Goal: Task Accomplishment & Management: Manage account settings

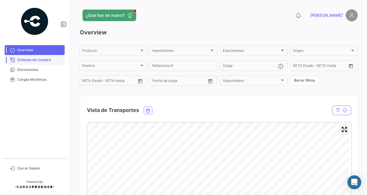
click at [44, 58] on span "Órdenes de Compra" at bounding box center [39, 59] width 45 height 5
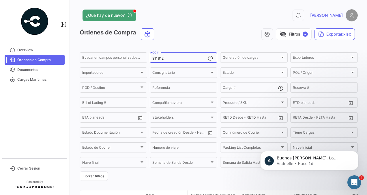
drag, startPoint x: 172, startPoint y: 57, endPoint x: 123, endPoint y: 66, distance: 50.1
click at [123, 66] on form "Buscar en [PERSON_NAME] personalizados... 911812 OC # Generación [PERSON_NAME] …" at bounding box center [219, 115] width 278 height 129
paste input "917831"
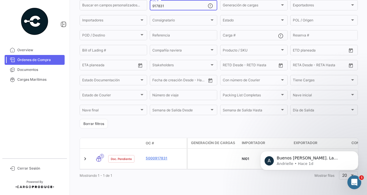
scroll to position [58, 0]
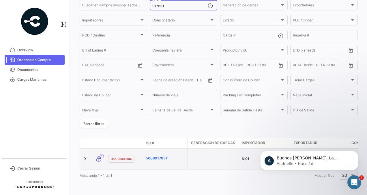
type input "917831"
click at [157, 155] on link "5000917831" at bounding box center [165, 157] width 39 height 5
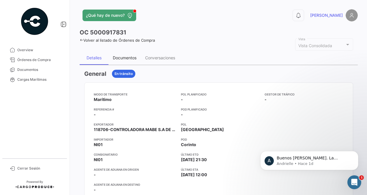
click at [122, 59] on div "Documentos" at bounding box center [125, 57] width 24 height 5
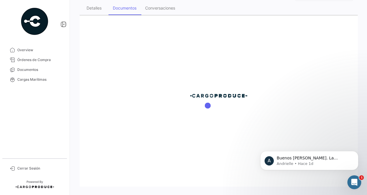
scroll to position [50, 0]
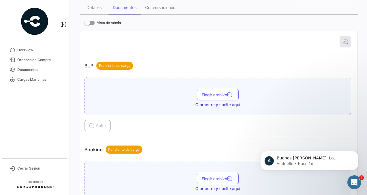
click at [147, 81] on div "Elegir archivo O arrastre y suelte aquí" at bounding box center [218, 96] width 267 height 38
click at [357, 178] on div "Abrir Intercom Messenger" at bounding box center [353, 180] width 19 height 19
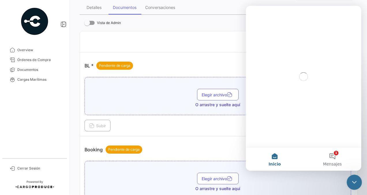
scroll to position [0, 0]
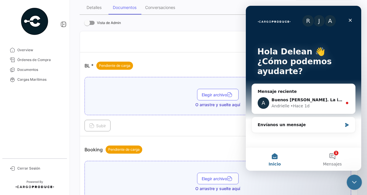
click at [356, 179] on icon "Cerrar Intercom Messenger" at bounding box center [353, 181] width 7 height 7
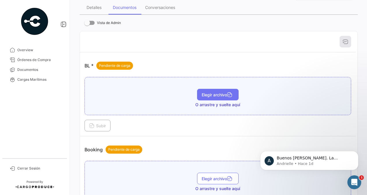
click at [218, 91] on button "Elegir archivo" at bounding box center [218, 95] width 42 height 12
click at [208, 99] on button "Elegir archivo" at bounding box center [218, 95] width 42 height 12
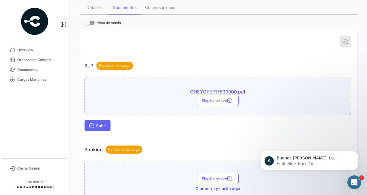
click at [99, 128] on button "Subir" at bounding box center [98, 125] width 26 height 12
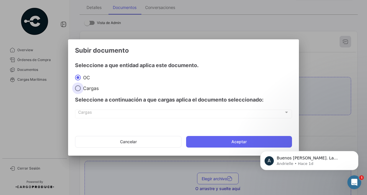
click at [87, 90] on span "Cargas" at bounding box center [90, 88] width 18 height 6
click at [81, 90] on input "Cargas" at bounding box center [78, 88] width 6 height 6
radio input "true"
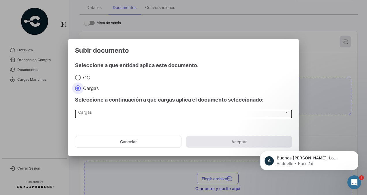
click at [97, 114] on div "Cargas" at bounding box center [181, 113] width 206 height 5
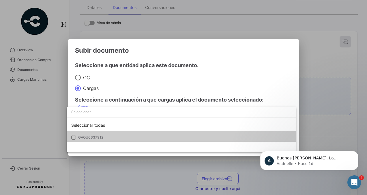
click at [106, 137] on span "GAOU6637912" at bounding box center [118, 137] width 81 height 5
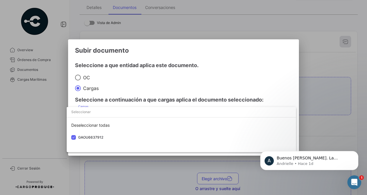
click at [138, 87] on div at bounding box center [183, 97] width 367 height 195
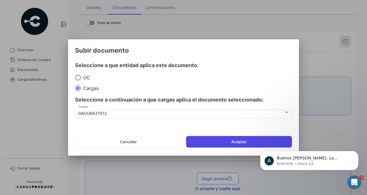
click at [227, 137] on button "Aceptar" at bounding box center [239, 142] width 106 height 12
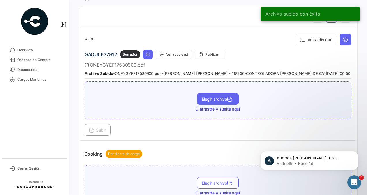
scroll to position [75, 0]
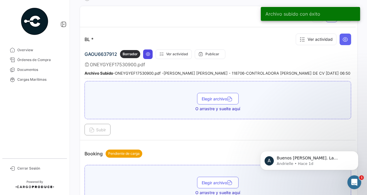
click at [148, 52] on icon at bounding box center [148, 54] width 5 height 5
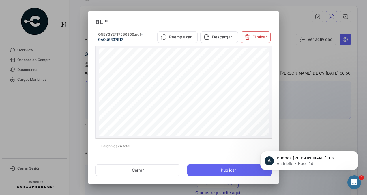
scroll to position [0, 0]
click at [146, 169] on button "Cerrar" at bounding box center [137, 170] width 85 height 12
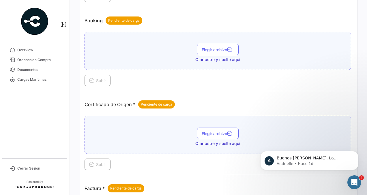
scroll to position [197, 0]
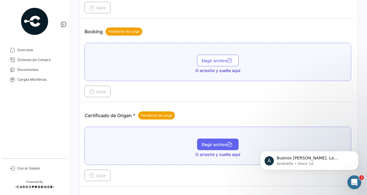
click at [202, 146] on button "Elegir archivo" at bounding box center [218, 144] width 42 height 12
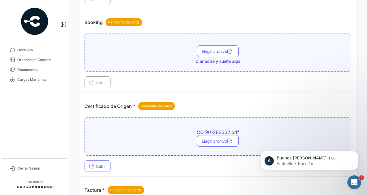
scroll to position [210, 0]
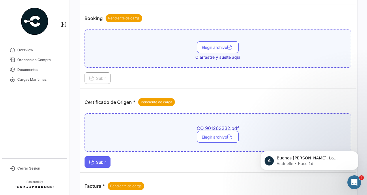
click at [98, 159] on span "Subir" at bounding box center [97, 161] width 17 height 5
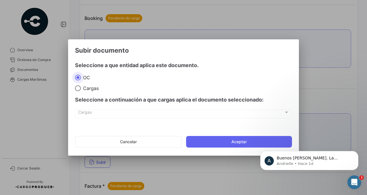
click at [84, 88] on span "Cargas" at bounding box center [90, 88] width 18 height 6
click at [81, 88] on input "Cargas" at bounding box center [78, 88] width 6 height 6
radio input "true"
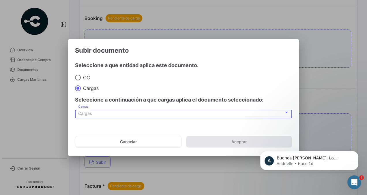
click at [87, 112] on span "Cargas" at bounding box center [85, 113] width 14 height 5
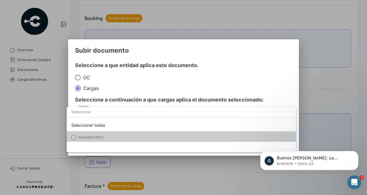
click at [98, 137] on span "GAOU6637912" at bounding box center [90, 137] width 25 height 4
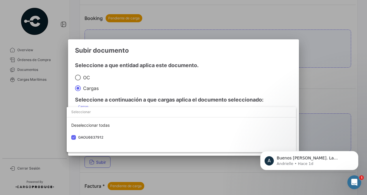
click at [154, 71] on div at bounding box center [183, 97] width 367 height 195
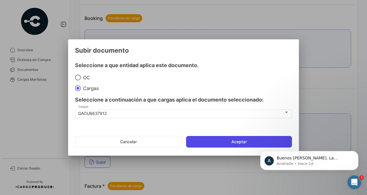
click at [206, 140] on button "Aceptar" at bounding box center [239, 142] width 106 height 12
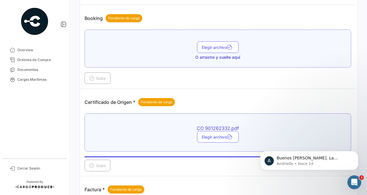
scroll to position [230, 0]
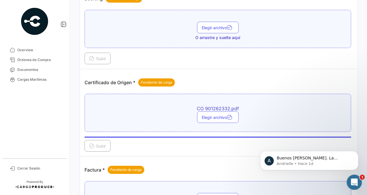
click at [353, 178] on icon "Abrir Intercom Messenger" at bounding box center [354, 181] width 10 height 10
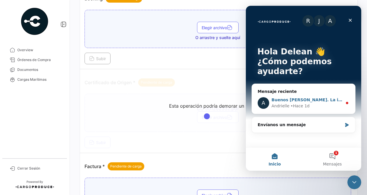
click at [287, 107] on div "Andrielle • Hace 1d" at bounding box center [307, 106] width 71 height 6
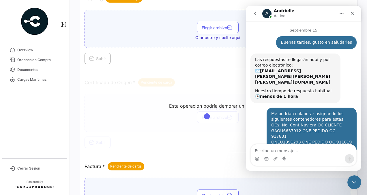
scroll to position [14, 0]
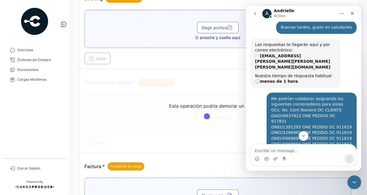
click at [275, 152] on textarea "Escribe un mensaje..." at bounding box center [304, 149] width 106 height 10
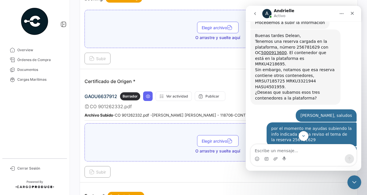
scroll to position [274, 0]
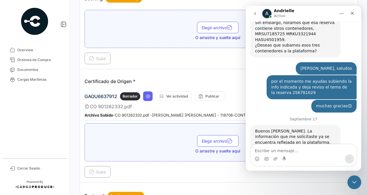
click at [272, 151] on textarea "Escribe un mensaje..." at bounding box center [304, 149] width 106 height 10
type textarea "m"
type textarea "Muchas gracias estimada"
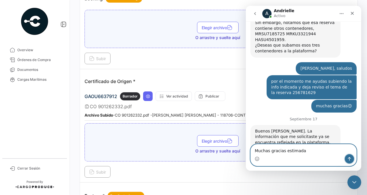
click at [349, 160] on icon "Enviar un mensaje…" at bounding box center [349, 158] width 5 height 5
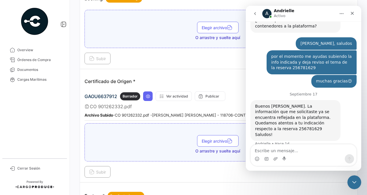
click at [185, 113] on small "Archivo Subido - CO 901262332.pdf - [PERSON_NAME] [PERSON_NAME] - 118706-CONTRO…" at bounding box center [212, 115] width 254 height 5
click at [352, 180] on icon "Cerrar Intercom Messenger" at bounding box center [353, 181] width 7 height 7
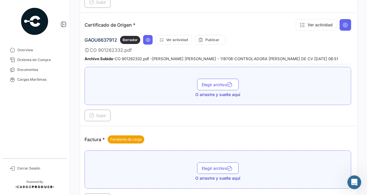
scroll to position [287, 0]
click at [350, 181] on icon "Abrir Intercom Messenger" at bounding box center [354, 181] width 10 height 10
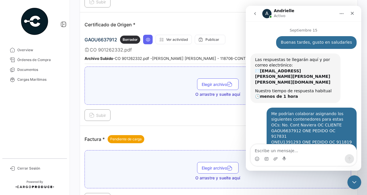
scroll to position [298, 0]
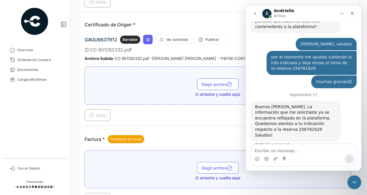
drag, startPoint x: 335, startPoint y: 128, endPoint x: 327, endPoint y: 131, distance: 9.3
click at [327, 163] on div "Muchas gracias estimada" at bounding box center [326, 166] width 51 height 6
click at [324, 163] on div "Muchas gracias estimada" at bounding box center [326, 166] width 51 height 6
drag, startPoint x: 324, startPoint y: 131, endPoint x: 328, endPoint y: 133, distance: 4.4
click at [328, 163] on div "Muchas gracias estimada" at bounding box center [326, 166] width 51 height 6
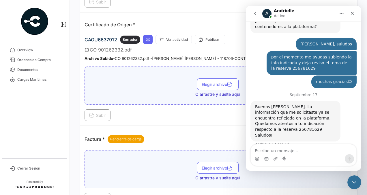
click at [313, 163] on div "Muchas gracias estimada" at bounding box center [326, 166] width 51 height 6
click at [303, 150] on textarea "Escribe un mensaje..." at bounding box center [304, 149] width 106 height 10
click at [356, 183] on icon "Cerrar Intercom Messenger" at bounding box center [353, 181] width 7 height 7
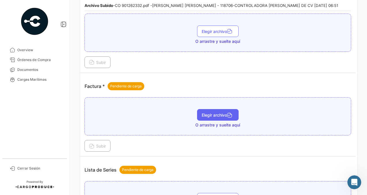
scroll to position [340, 0]
click at [215, 114] on button "Elegir archivo" at bounding box center [218, 115] width 42 height 12
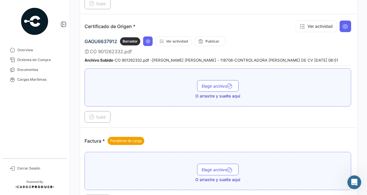
scroll to position [285, 0]
click at [148, 39] on icon at bounding box center [148, 41] width 5 height 5
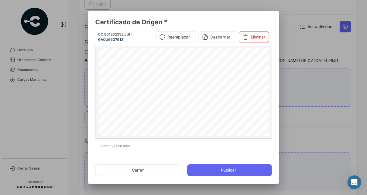
scroll to position [232, 0]
click at [158, 173] on button "Cerrar" at bounding box center [137, 170] width 85 height 12
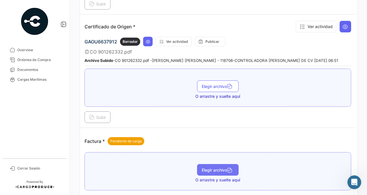
click at [202, 167] on span "Elegir archivo" at bounding box center [218, 169] width 32 height 5
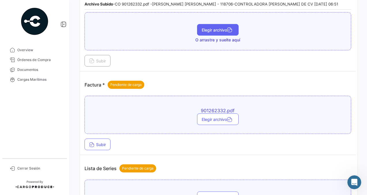
scroll to position [342, 0]
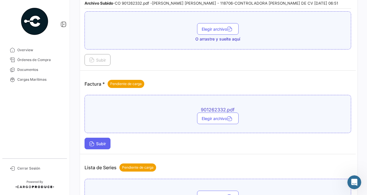
click at [96, 137] on button "Subir" at bounding box center [98, 143] width 26 height 12
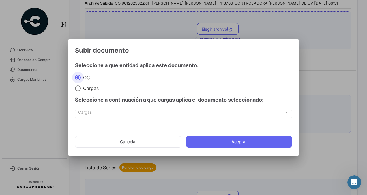
click at [87, 90] on span "Cargas" at bounding box center [90, 88] width 18 height 6
click at [81, 90] on input "Cargas" at bounding box center [78, 88] width 6 height 6
radio input "true"
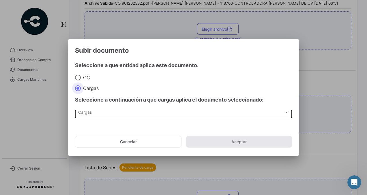
click at [100, 111] on div "Cargas" at bounding box center [181, 113] width 206 height 5
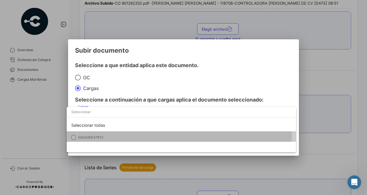
click at [100, 137] on span "GAOU6637912" at bounding box center [90, 137] width 25 height 4
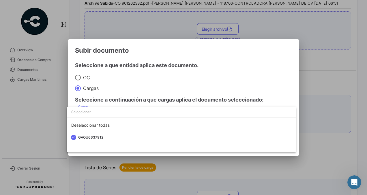
click at [125, 82] on div at bounding box center [183, 97] width 367 height 195
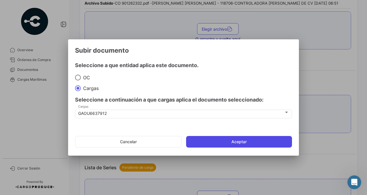
click at [236, 141] on button "Aceptar" at bounding box center [239, 142] width 106 height 12
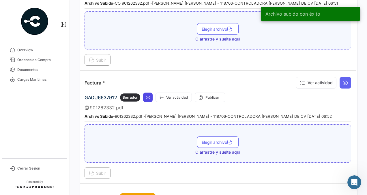
click at [146, 95] on icon at bounding box center [148, 97] width 5 height 5
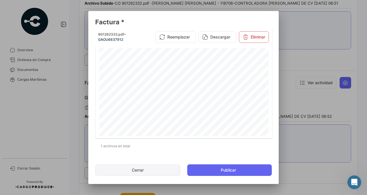
click at [155, 171] on button "Cerrar" at bounding box center [137, 170] width 85 height 12
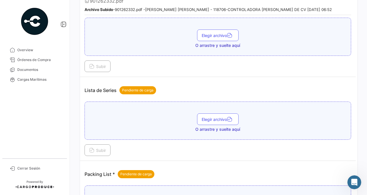
scroll to position [452, 0]
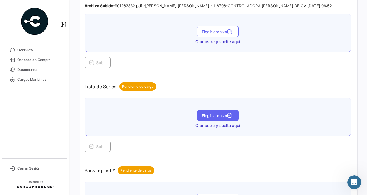
click at [210, 113] on span "Elegir archivo" at bounding box center [218, 115] width 32 height 5
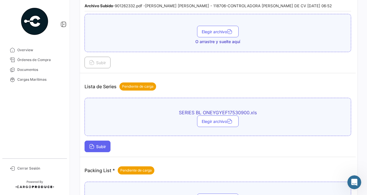
click at [98, 144] on span "Subir" at bounding box center [97, 146] width 17 height 5
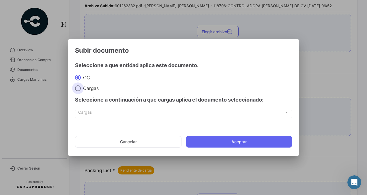
click at [91, 88] on span "Cargas" at bounding box center [90, 88] width 18 height 6
click at [81, 88] on input "Cargas" at bounding box center [78, 88] width 6 height 6
radio input "true"
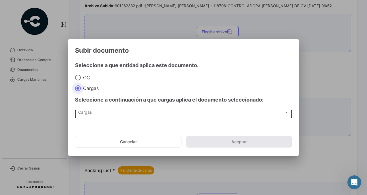
click at [97, 114] on div "Cargas" at bounding box center [181, 113] width 206 height 5
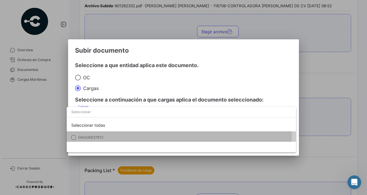
click at [102, 136] on span "GAOU6637912" at bounding box center [90, 137] width 25 height 4
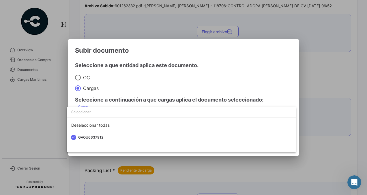
click at [122, 90] on div at bounding box center [183, 97] width 367 height 195
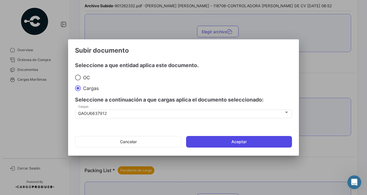
click at [210, 143] on button "Aceptar" at bounding box center [239, 142] width 106 height 12
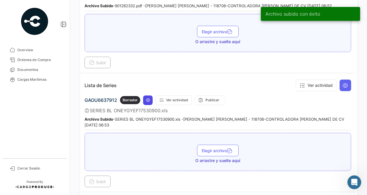
click at [146, 98] on icon at bounding box center [148, 100] width 5 height 5
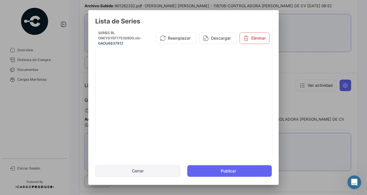
click at [148, 169] on button "Cerrar" at bounding box center [137, 171] width 85 height 12
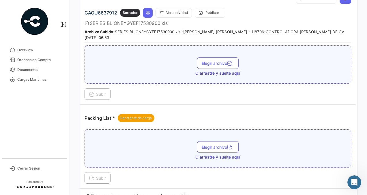
scroll to position [564, 0]
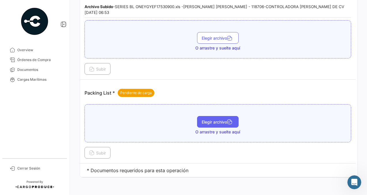
click at [209, 119] on span "Elegir archivo" at bounding box center [218, 121] width 32 height 5
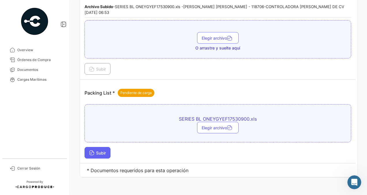
click at [105, 150] on span "Subir" at bounding box center [97, 152] width 17 height 5
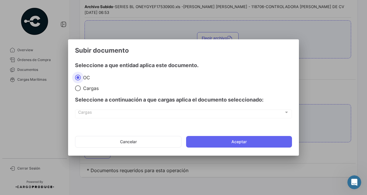
click at [87, 87] on span "Cargas" at bounding box center [90, 88] width 18 height 6
click at [81, 87] on input "Cargas" at bounding box center [78, 88] width 6 height 6
radio input "true"
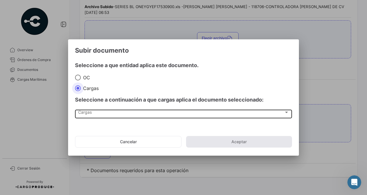
click at [91, 112] on span "Cargas" at bounding box center [181, 113] width 206 height 5
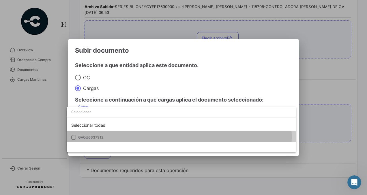
click at [79, 137] on span "GAOU6637912" at bounding box center [90, 137] width 25 height 4
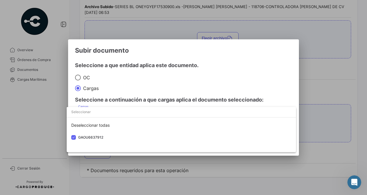
click at [158, 84] on div at bounding box center [183, 97] width 367 height 195
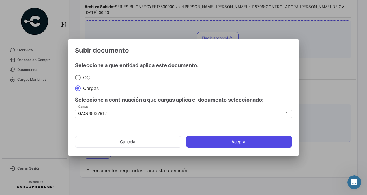
click at [222, 141] on button "Aceptar" at bounding box center [239, 142] width 106 height 12
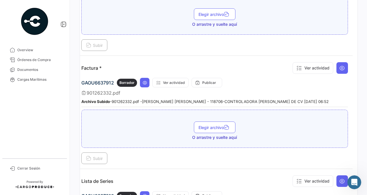
scroll to position [356, 0]
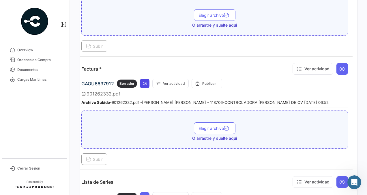
click at [143, 82] on icon at bounding box center [145, 83] width 5 height 5
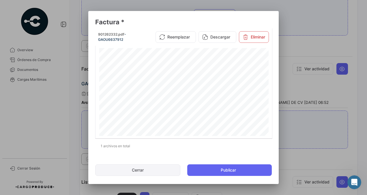
click at [162, 173] on button "Cerrar" at bounding box center [137, 170] width 85 height 12
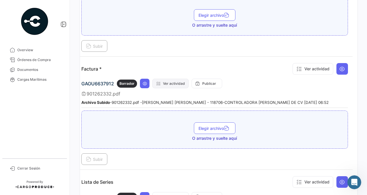
scroll to position [0, 0]
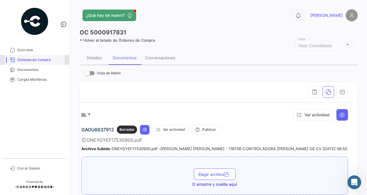
click at [35, 59] on span "Órdenes de Compra" at bounding box center [39, 59] width 45 height 5
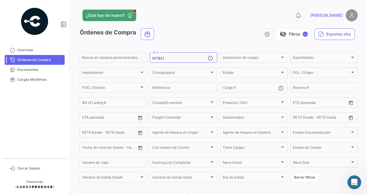
drag, startPoint x: 144, startPoint y: 61, endPoint x: 125, endPoint y: 65, distance: 19.9
click at [125, 65] on form "Buscar en campos personalizados... 917831 OC # Generación de cargas Generación …" at bounding box center [219, 117] width 278 height 132
paste input "911819"
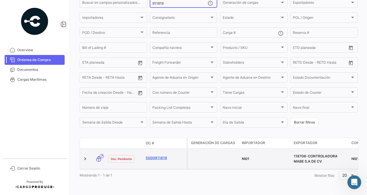
type input "911819"
click at [155, 155] on link "5000911819" at bounding box center [165, 157] width 39 height 5
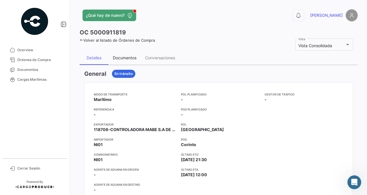
click at [123, 57] on div "Documentos" at bounding box center [125, 57] width 24 height 5
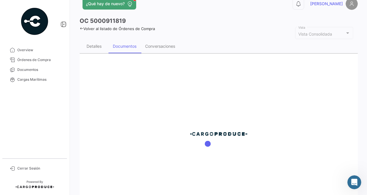
scroll to position [14, 0]
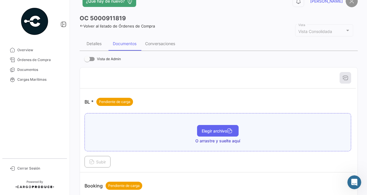
click at [205, 130] on span "Elegir archivo" at bounding box center [218, 130] width 32 height 5
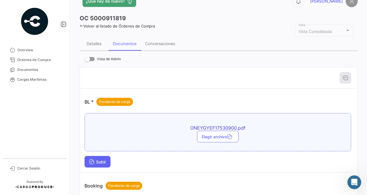
click at [98, 157] on button "Subir" at bounding box center [98, 162] width 26 height 12
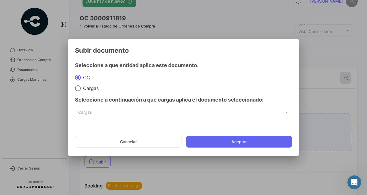
click at [85, 93] on div "Seleccione a continuación a que cargas aplica el documento seleccionado:" at bounding box center [183, 99] width 217 height 17
click at [82, 89] on span "Cargas" at bounding box center [90, 88] width 18 height 6
click at [81, 89] on input "Cargas" at bounding box center [78, 88] width 6 height 6
radio input "true"
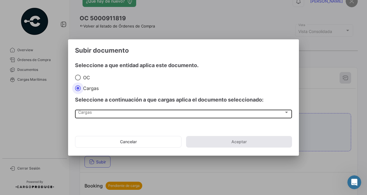
click at [113, 113] on div "Cargas" at bounding box center [181, 113] width 206 height 5
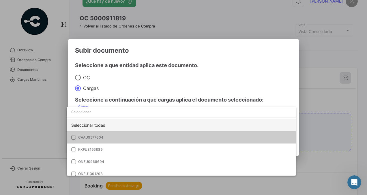
scroll to position [40, 0]
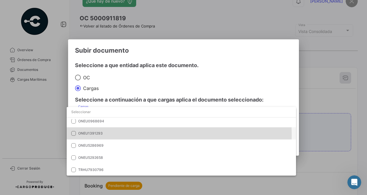
click at [95, 134] on span "ONEU1391293" at bounding box center [90, 133] width 25 height 4
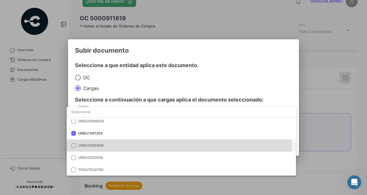
click at [106, 146] on span "ONEU5286969" at bounding box center [118, 145] width 81 height 5
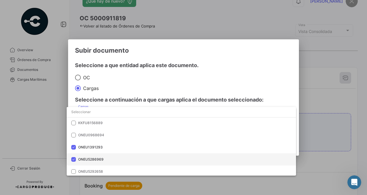
scroll to position [23, 0]
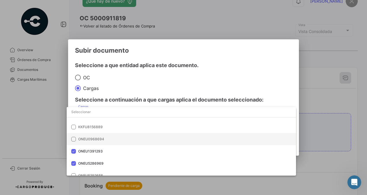
click at [121, 138] on span "ONEU0968694" at bounding box center [118, 138] width 81 height 5
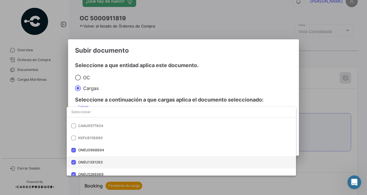
scroll to position [0, 0]
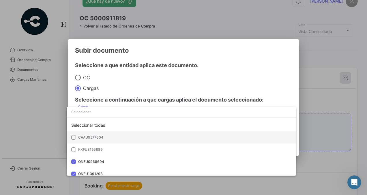
click at [112, 133] on mat-option "CAAU9577604" at bounding box center [181, 137] width 229 height 12
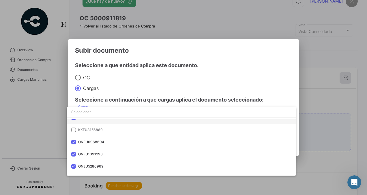
scroll to position [40, 0]
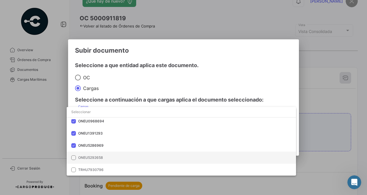
click at [113, 156] on span "ONEU5292658" at bounding box center [118, 157] width 81 height 5
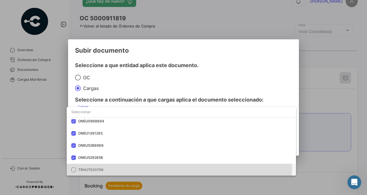
click at [109, 166] on mat-option "TRHU7930796" at bounding box center [181, 169] width 229 height 12
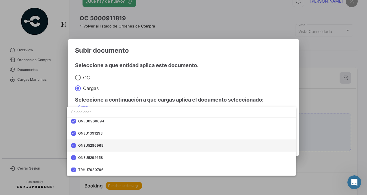
scroll to position [0, 0]
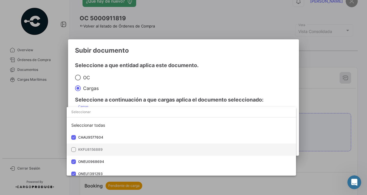
click at [95, 147] on span "KKFU8156889" at bounding box center [90, 149] width 25 height 4
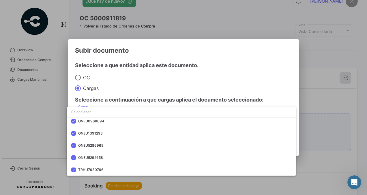
click at [212, 85] on div at bounding box center [183, 97] width 367 height 195
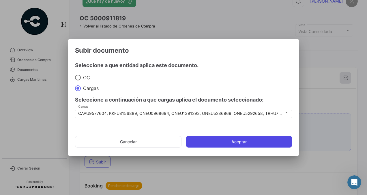
click at [208, 140] on button "Aceptar" at bounding box center [239, 142] width 106 height 12
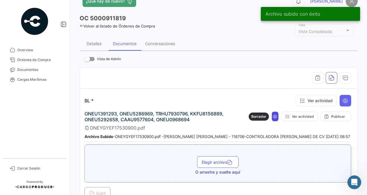
click at [273, 116] on icon at bounding box center [275, 116] width 5 height 5
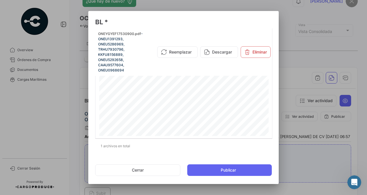
click at [152, 144] on div "1 archivos en total" at bounding box center [183, 146] width 177 height 14
click at [147, 166] on button "Cerrar" at bounding box center [137, 170] width 85 height 12
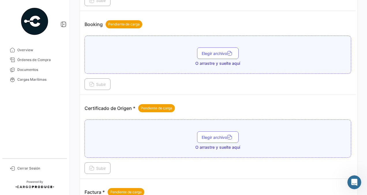
scroll to position [249, 0]
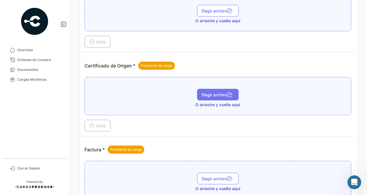
click at [203, 92] on span "Elegir archivo" at bounding box center [218, 94] width 32 height 5
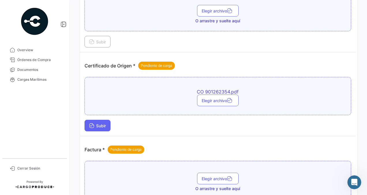
click at [94, 125] on span "Subir" at bounding box center [97, 125] width 17 height 5
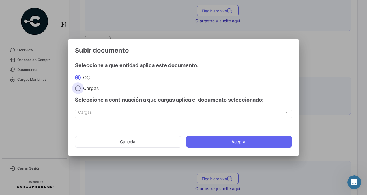
click at [84, 89] on span "Cargas" at bounding box center [90, 88] width 18 height 6
click at [81, 89] on input "Cargas" at bounding box center [78, 88] width 6 height 6
radio input "true"
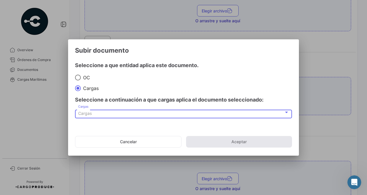
click at [89, 111] on span "Cargas" at bounding box center [85, 113] width 14 height 5
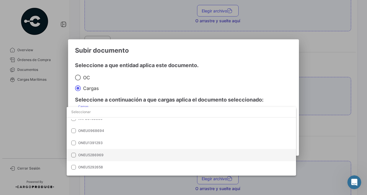
scroll to position [33, 0]
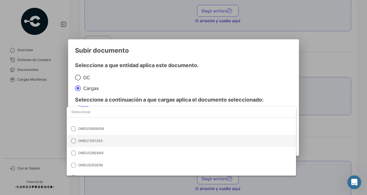
click at [108, 141] on span "ONEU1391293" at bounding box center [118, 140] width 81 height 5
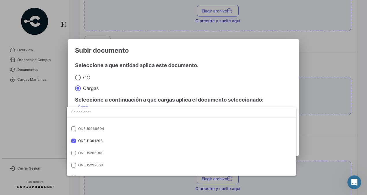
click at [123, 89] on div at bounding box center [183, 97] width 367 height 195
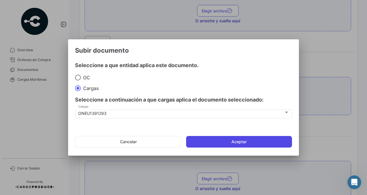
click at [200, 140] on button "Aceptar" at bounding box center [239, 142] width 106 height 12
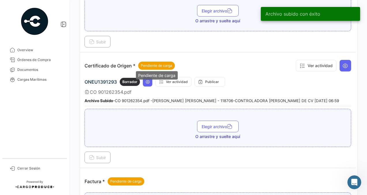
click at [147, 82] on mat-tooltip-component "Pendiente de carga" at bounding box center [157, 75] width 50 height 16
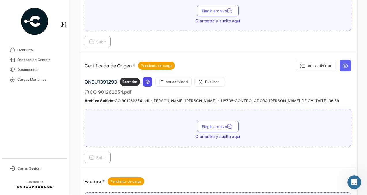
click at [148, 79] on icon at bounding box center [147, 81] width 5 height 5
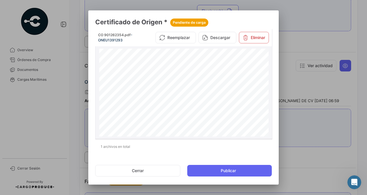
scroll to position [239, 0]
click at [161, 166] on button "Cerrar" at bounding box center [137, 171] width 85 height 12
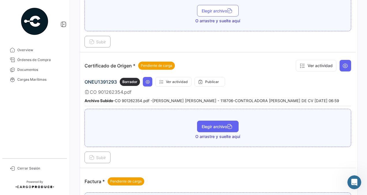
drag, startPoint x: 206, startPoint y: 130, endPoint x: 204, endPoint y: 126, distance: 3.8
click at [204, 126] on div "Elegir archivo O arrastre y suelte aquí" at bounding box center [218, 129] width 260 height 19
drag, startPoint x: 204, startPoint y: 126, endPoint x: 201, endPoint y: 124, distance: 4.3
click at [202, 124] on span "Elegir archivo" at bounding box center [218, 126] width 32 height 5
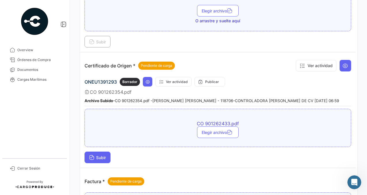
click at [104, 155] on span "Subir" at bounding box center [97, 157] width 17 height 5
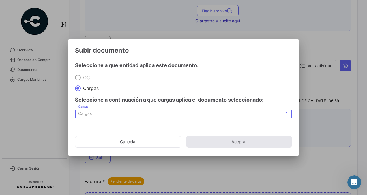
click at [113, 114] on div "Cargas" at bounding box center [181, 113] width 206 height 5
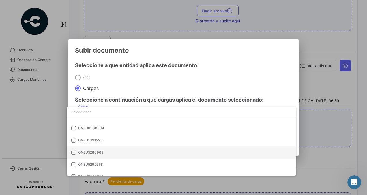
scroll to position [40, 0]
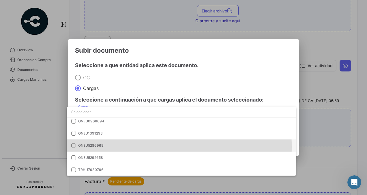
click at [103, 146] on span "ONEU5286969" at bounding box center [90, 145] width 25 height 4
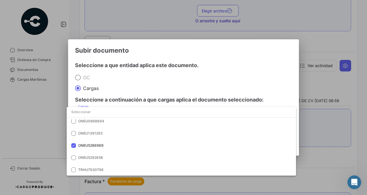
click at [127, 85] on div at bounding box center [183, 97] width 367 height 195
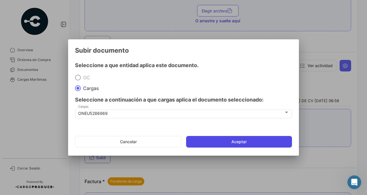
click at [202, 144] on button "Aceptar" at bounding box center [239, 142] width 106 height 12
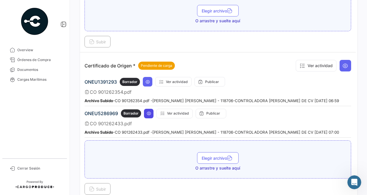
click at [149, 111] on icon at bounding box center [149, 113] width 5 height 5
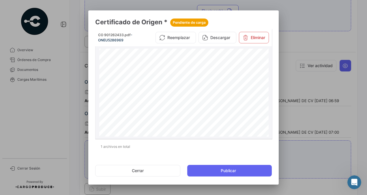
scroll to position [41, 0]
click at [155, 171] on button "Cerrar" at bounding box center [137, 171] width 85 height 12
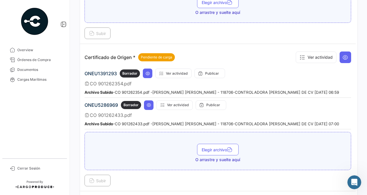
scroll to position [258, 0]
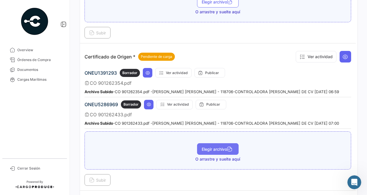
click at [202, 146] on span "Elegir archivo" at bounding box center [218, 148] width 32 height 5
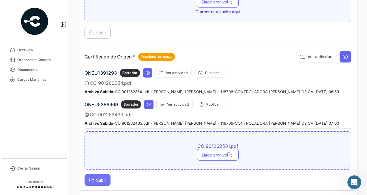
click at [100, 177] on span "Subir" at bounding box center [97, 179] width 17 height 5
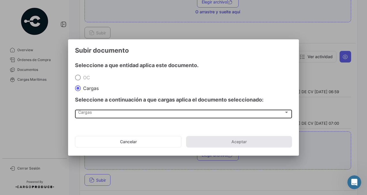
click at [114, 108] on div "Cargas Cargas" at bounding box center [183, 113] width 211 height 10
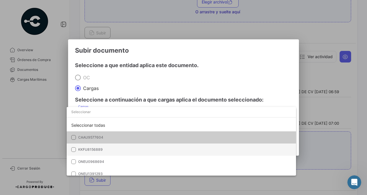
scroll to position [40, 0]
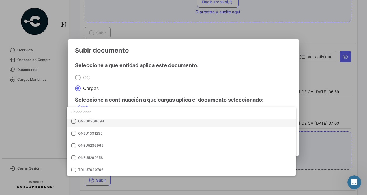
click at [100, 123] on span "ONEU0968694" at bounding box center [118, 120] width 81 height 5
click at [119, 83] on div at bounding box center [183, 97] width 367 height 195
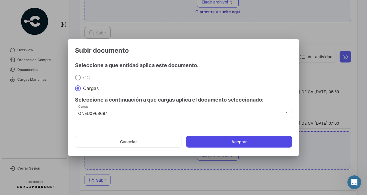
click at [195, 142] on button "Aceptar" at bounding box center [239, 142] width 106 height 12
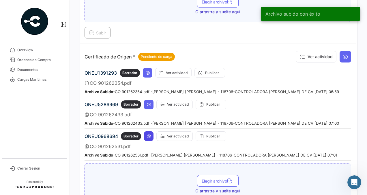
click at [147, 134] on icon at bounding box center [149, 136] width 5 height 5
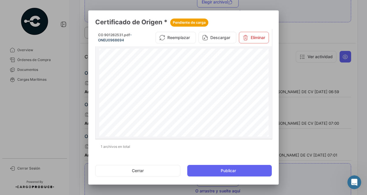
scroll to position [38, 0]
click at [154, 169] on button "Cerrar" at bounding box center [137, 171] width 85 height 12
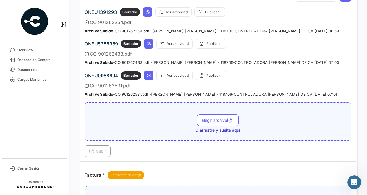
scroll to position [319, 0]
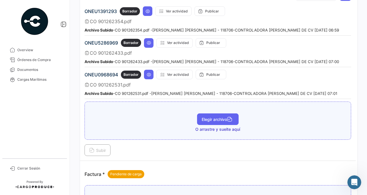
click at [207, 113] on button "Elegir archivo" at bounding box center [218, 119] width 42 height 12
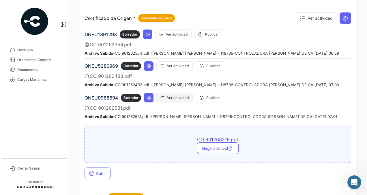
scroll to position [296, 0]
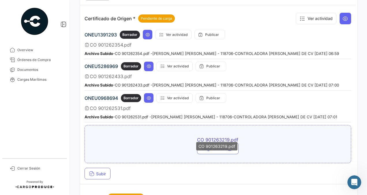
click at [214, 147] on div "CO 901263219.pdf" at bounding box center [216, 146] width 41 height 8
click at [106, 171] on span "Subir" at bounding box center [97, 173] width 17 height 5
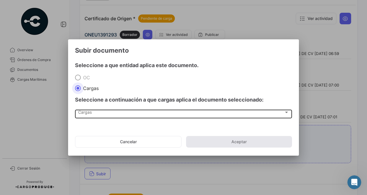
click at [121, 115] on div "Cargas" at bounding box center [181, 113] width 206 height 5
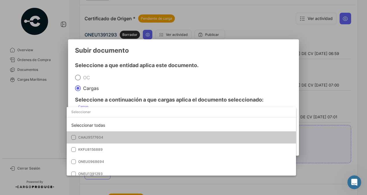
click at [104, 136] on span "CAAU9577604" at bounding box center [118, 137] width 81 height 5
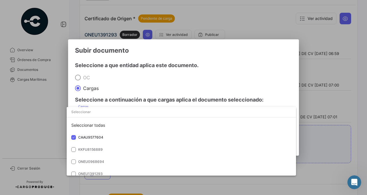
click at [128, 83] on div at bounding box center [183, 97] width 367 height 195
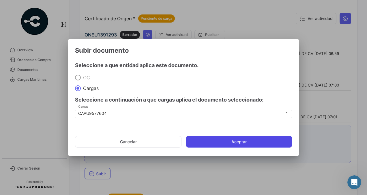
click at [218, 140] on button "Aceptar" at bounding box center [239, 142] width 106 height 12
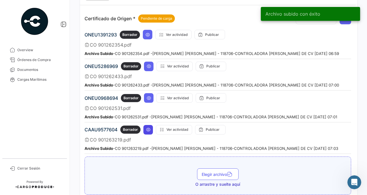
click at [147, 127] on icon at bounding box center [148, 129] width 5 height 5
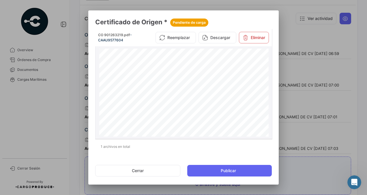
scroll to position [0, 0]
click at [163, 168] on button "Cerrar" at bounding box center [137, 171] width 85 height 12
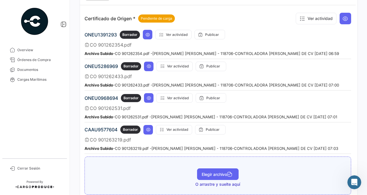
click at [218, 172] on button "Elegir archivo" at bounding box center [218, 174] width 42 height 12
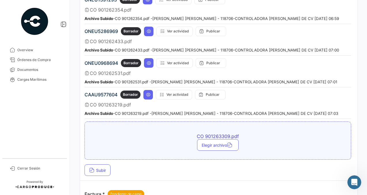
scroll to position [331, 0]
click at [99, 167] on span "Subir" at bounding box center [97, 169] width 17 height 5
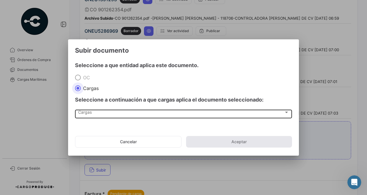
click at [109, 113] on div "Cargas" at bounding box center [181, 113] width 206 height 5
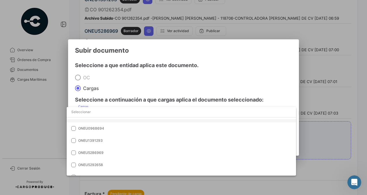
scroll to position [40, 0]
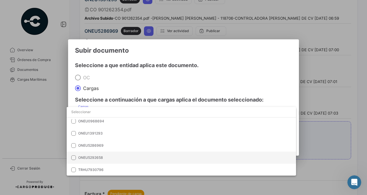
click at [107, 157] on span "ONEU5292658" at bounding box center [118, 157] width 81 height 5
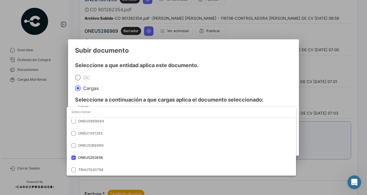
click at [186, 82] on div at bounding box center [183, 97] width 367 height 195
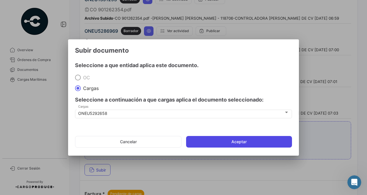
click at [202, 142] on button "Aceptar" at bounding box center [239, 142] width 106 height 12
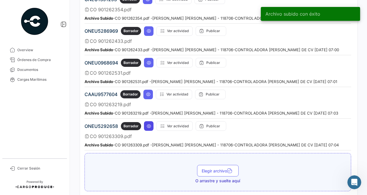
click at [145, 122] on button at bounding box center [149, 126] width 10 height 10
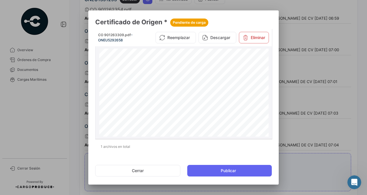
scroll to position [0, 0]
click at [154, 170] on button "Cerrar" at bounding box center [137, 171] width 85 height 12
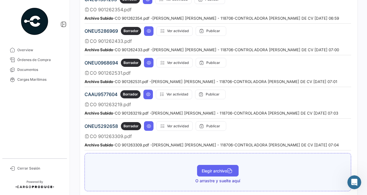
click at [203, 168] on button "Elegir archivo" at bounding box center [218, 171] width 42 height 12
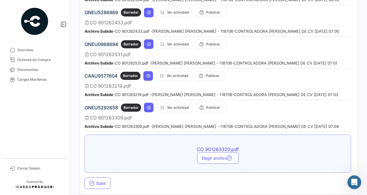
scroll to position [351, 0]
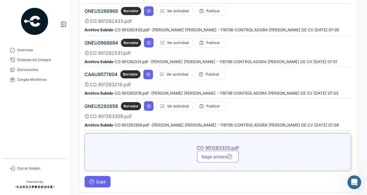
click at [102, 179] on span "Subir" at bounding box center [97, 181] width 17 height 5
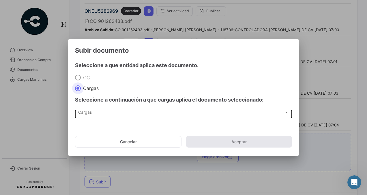
click at [134, 113] on div "Cargas" at bounding box center [181, 113] width 206 height 5
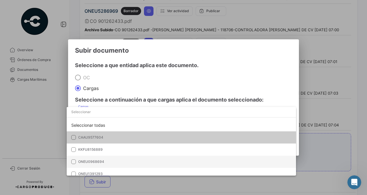
scroll to position [40, 0]
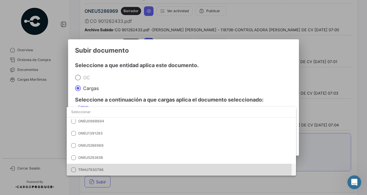
click at [108, 167] on span "TRHU7930796" at bounding box center [118, 169] width 81 height 5
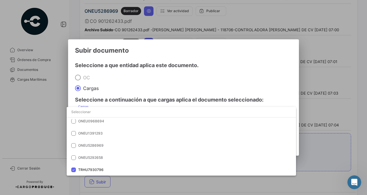
click at [136, 83] on div at bounding box center [183, 97] width 367 height 195
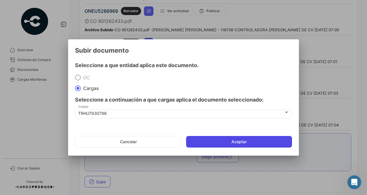
click at [212, 142] on button "Aceptar" at bounding box center [239, 142] width 106 height 12
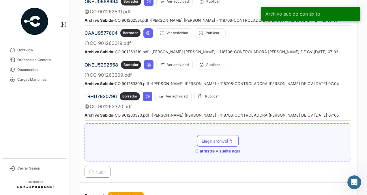
scroll to position [393, 0]
click at [145, 94] on icon at bounding box center [147, 96] width 5 height 5
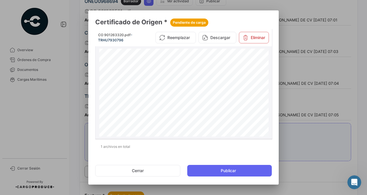
scroll to position [0, 0]
click at [148, 172] on button "Cerrar" at bounding box center [137, 171] width 85 height 12
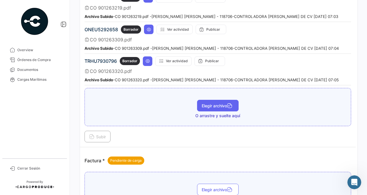
scroll to position [429, 0]
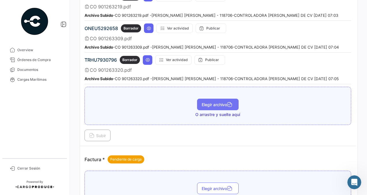
click at [205, 102] on span "Elegir archivo" at bounding box center [218, 104] width 32 height 5
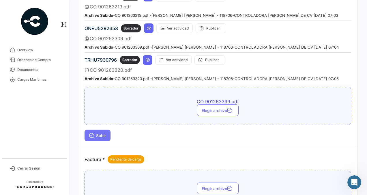
click at [100, 133] on span "Subir" at bounding box center [97, 135] width 17 height 5
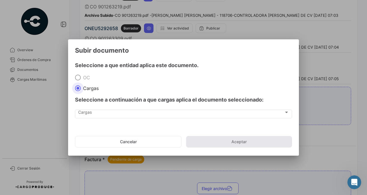
click at [93, 119] on div "Cargas Cargas" at bounding box center [183, 116] width 217 height 14
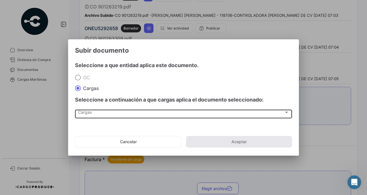
click at [91, 113] on span "Cargas" at bounding box center [181, 113] width 206 height 5
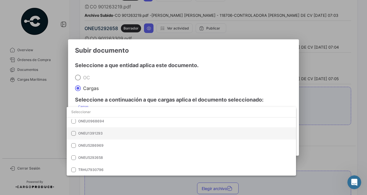
scroll to position [0, 0]
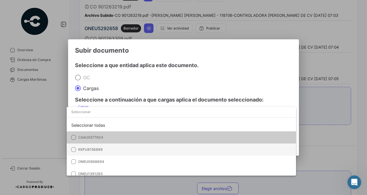
click at [95, 147] on span "KKFU8156889" at bounding box center [118, 149] width 81 height 5
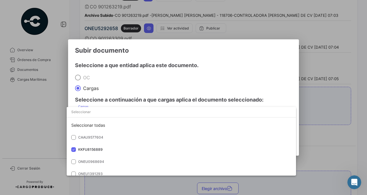
click at [171, 83] on div at bounding box center [183, 97] width 367 height 195
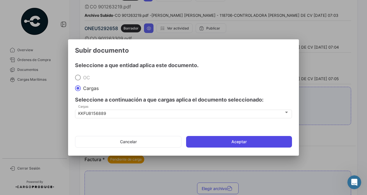
click at [206, 140] on button "Aceptar" at bounding box center [239, 142] width 106 height 12
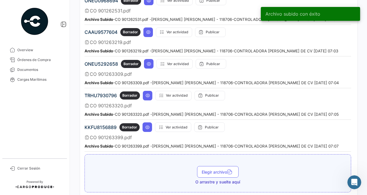
scroll to position [391, 0]
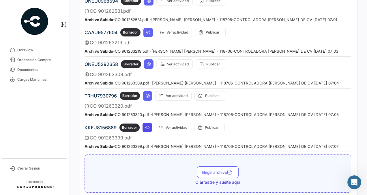
click at [145, 125] on icon at bounding box center [147, 127] width 5 height 5
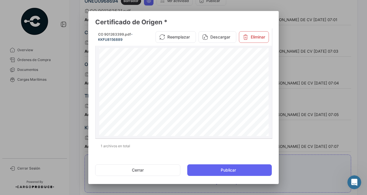
scroll to position [48, 0]
click at [151, 166] on button "Cerrar" at bounding box center [137, 170] width 85 height 12
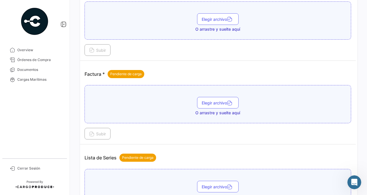
scroll to position [545, 0]
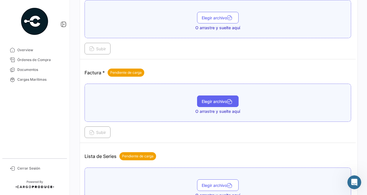
click at [208, 95] on button "Elegir archivo" at bounding box center [218, 101] width 42 height 12
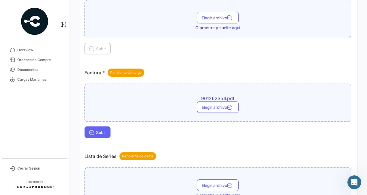
click at [97, 129] on button "Subir" at bounding box center [98, 132] width 26 height 12
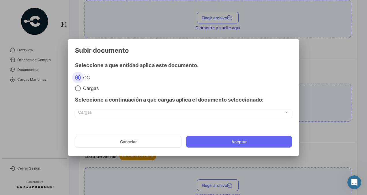
click at [93, 89] on span "Cargas" at bounding box center [90, 88] width 18 height 6
click at [81, 89] on input "Cargas" at bounding box center [78, 88] width 6 height 6
radio input "true"
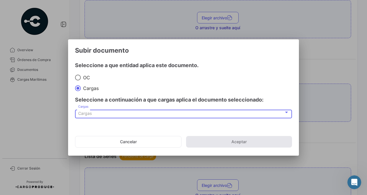
click at [101, 114] on div "Cargas" at bounding box center [181, 113] width 206 height 5
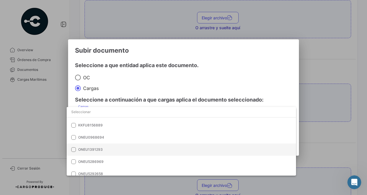
scroll to position [27, 0]
click at [115, 149] on span "ONEU1391293" at bounding box center [118, 146] width 81 height 5
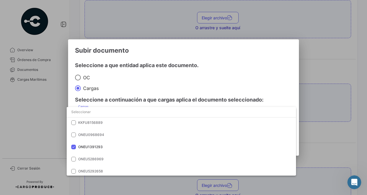
click at [147, 74] on div at bounding box center [183, 97] width 367 height 195
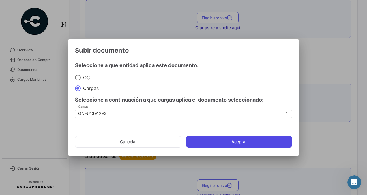
click at [211, 141] on button "Aceptar" at bounding box center [239, 142] width 106 height 12
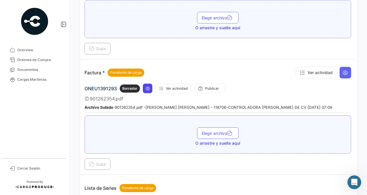
click at [148, 86] on icon at bounding box center [147, 88] width 5 height 5
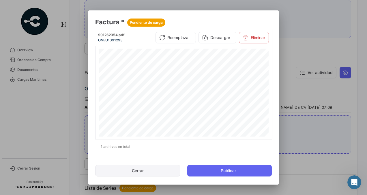
click at [148, 169] on button "Cerrar" at bounding box center [137, 171] width 85 height 12
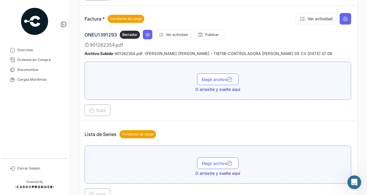
scroll to position [599, 0]
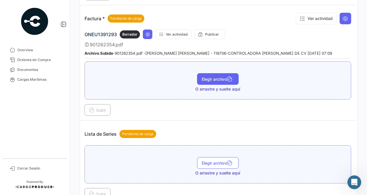
click at [203, 73] on button "Elegir archivo" at bounding box center [218, 79] width 42 height 12
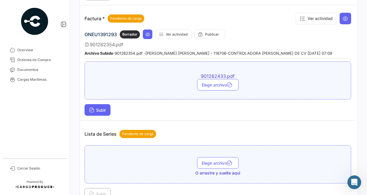
click at [100, 104] on button "Subir" at bounding box center [98, 110] width 26 height 12
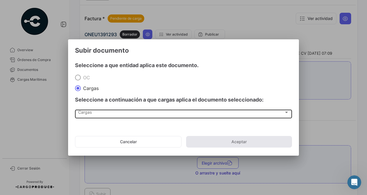
click at [94, 109] on div "Cargas Cargas" at bounding box center [183, 113] width 211 height 10
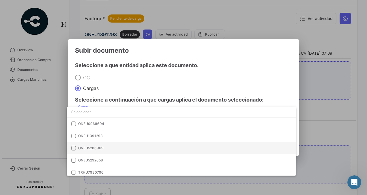
scroll to position [38, 0]
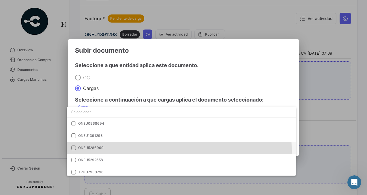
click at [101, 150] on mat-option "ONEU5286969" at bounding box center [181, 147] width 229 height 12
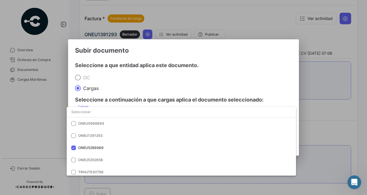
click at [173, 86] on div at bounding box center [183, 97] width 367 height 195
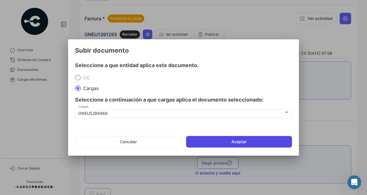
click at [222, 143] on button "Aceptar" at bounding box center [239, 142] width 106 height 12
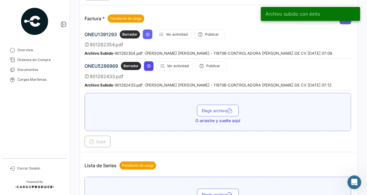
click at [145, 61] on button at bounding box center [149, 66] width 10 height 10
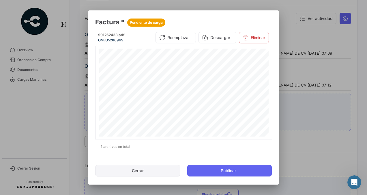
click at [148, 167] on button "Cerrar" at bounding box center [137, 171] width 85 height 12
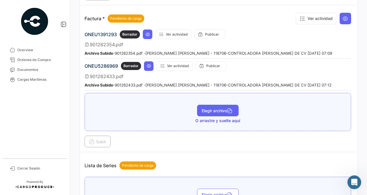
click at [203, 108] on span "Elegir archivo" at bounding box center [218, 110] width 32 height 5
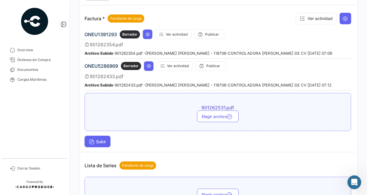
click at [100, 135] on button "Subir" at bounding box center [98, 141] width 26 height 12
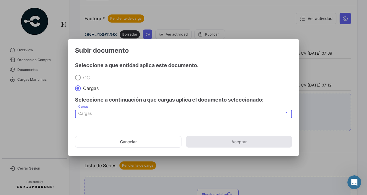
click at [87, 113] on span "Cargas" at bounding box center [85, 113] width 14 height 5
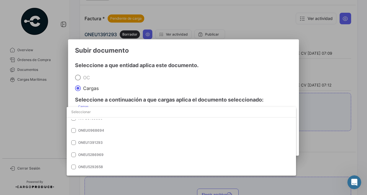
scroll to position [40, 0]
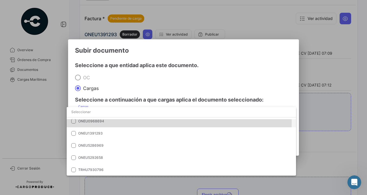
click at [106, 120] on span "ONEU0968694" at bounding box center [118, 120] width 81 height 5
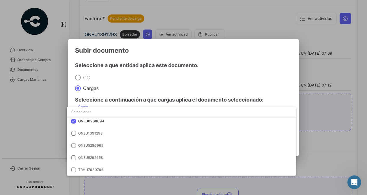
click at [144, 88] on div at bounding box center [183, 97] width 367 height 195
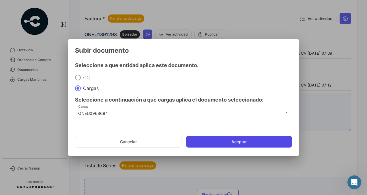
click at [203, 143] on button "Aceptar" at bounding box center [239, 142] width 106 height 12
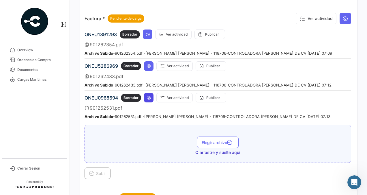
click at [151, 93] on button at bounding box center [149, 98] width 10 height 10
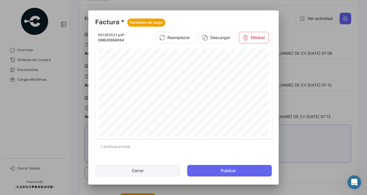
click at [155, 169] on button "Cerrar" at bounding box center [137, 171] width 85 height 12
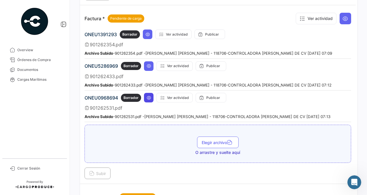
click at [147, 95] on icon at bounding box center [149, 97] width 5 height 5
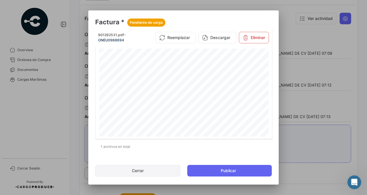
click at [137, 174] on button "Cerrar" at bounding box center [137, 171] width 85 height 12
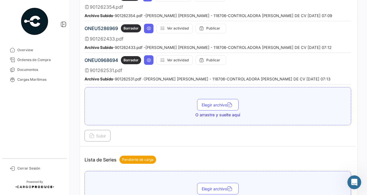
scroll to position [624, 0]
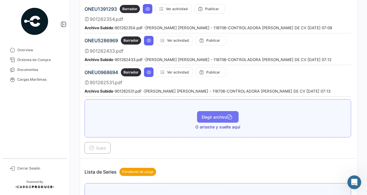
click at [197, 111] on button "Elegir archivo" at bounding box center [218, 117] width 42 height 12
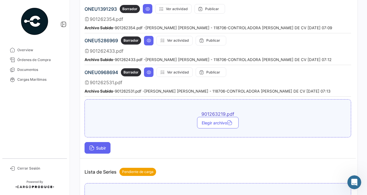
click at [104, 145] on span "Subir" at bounding box center [97, 147] width 17 height 5
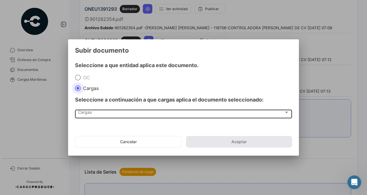
click at [133, 113] on div "Cargas" at bounding box center [181, 113] width 206 height 5
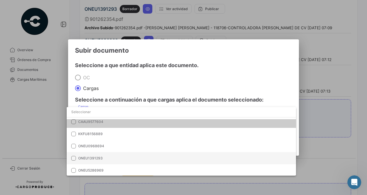
scroll to position [15, 0]
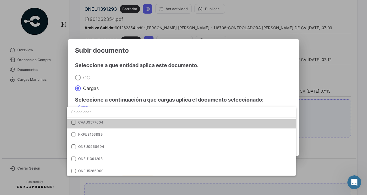
click at [102, 122] on span "CAAU9577604" at bounding box center [90, 122] width 25 height 4
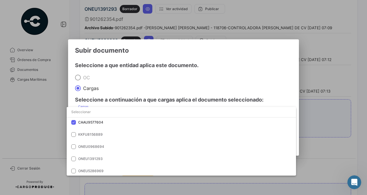
click at [121, 84] on div at bounding box center [183, 97] width 367 height 195
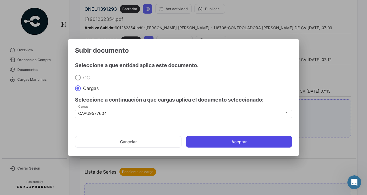
click at [202, 142] on button "Aceptar" at bounding box center [239, 142] width 106 height 12
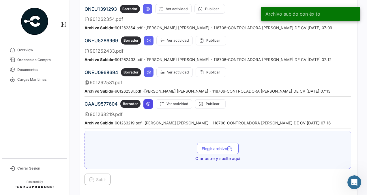
click at [148, 101] on icon at bounding box center [148, 103] width 5 height 5
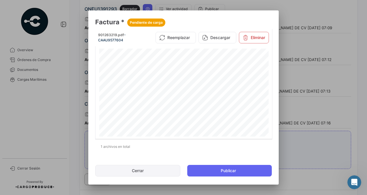
click at [154, 168] on button "Cerrar" at bounding box center [137, 171] width 85 height 12
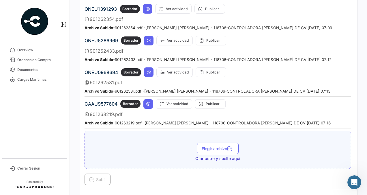
click at [192, 143] on div "Elegir archivo O arrastre y suelte aquí" at bounding box center [218, 151] width 260 height 19
click at [202, 146] on span "Elegir archivo" at bounding box center [218, 148] width 32 height 5
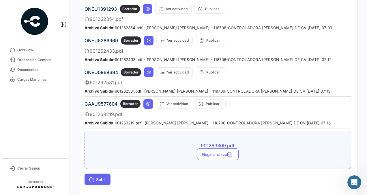
click at [102, 177] on span "Subir" at bounding box center [97, 179] width 17 height 5
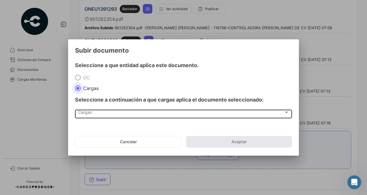
click at [110, 115] on div "Cargas Cargas" at bounding box center [183, 113] width 211 height 10
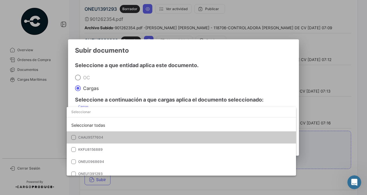
scroll to position [40, 0]
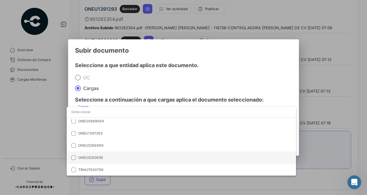
click at [108, 158] on span "ONEU5292658" at bounding box center [118, 157] width 81 height 5
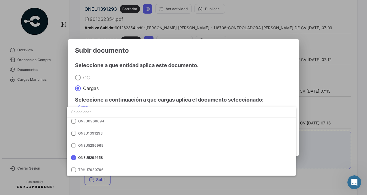
click at [154, 73] on div at bounding box center [183, 97] width 367 height 195
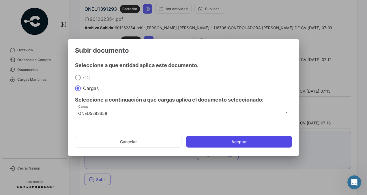
click at [205, 142] on button "Aceptar" at bounding box center [239, 142] width 106 height 12
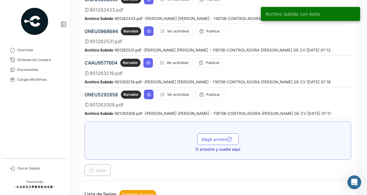
scroll to position [666, 0]
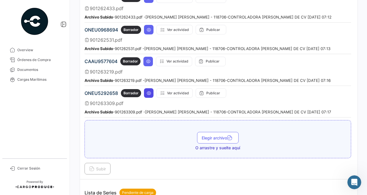
click at [150, 91] on icon at bounding box center [149, 93] width 5 height 5
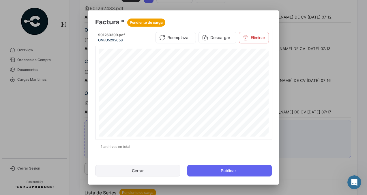
click at [150, 173] on button "Cerrar" at bounding box center [137, 171] width 85 height 12
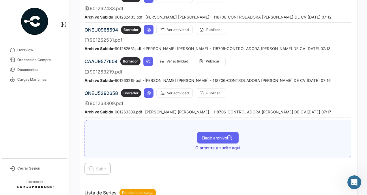
click at [202, 135] on span "Elegir archivo" at bounding box center [218, 137] width 32 height 5
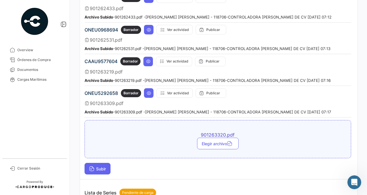
click at [103, 166] on span "Subir" at bounding box center [97, 168] width 17 height 5
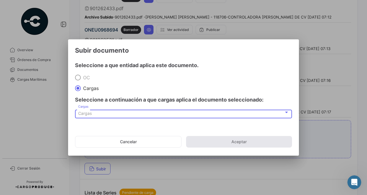
click at [100, 111] on div "Cargas" at bounding box center [181, 113] width 206 height 5
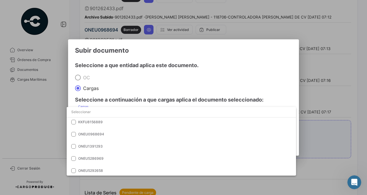
scroll to position [40, 0]
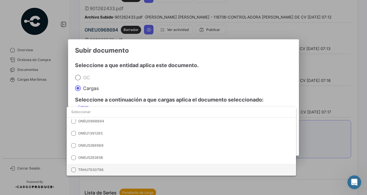
click at [103, 169] on span "TRHU7930796" at bounding box center [118, 169] width 81 height 5
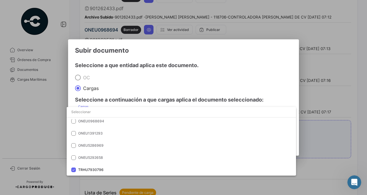
click at [133, 89] on div at bounding box center [183, 97] width 367 height 195
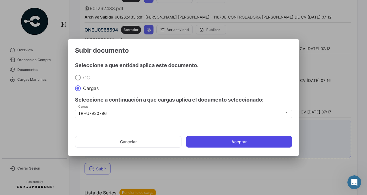
click at [208, 138] on button "Aceptar" at bounding box center [239, 142] width 106 height 12
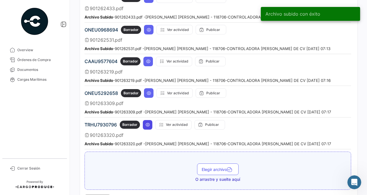
click at [148, 122] on icon at bounding box center [147, 124] width 5 height 5
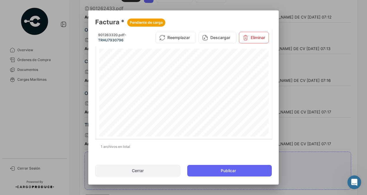
click at [146, 173] on button "Cerrar" at bounding box center [137, 171] width 85 height 12
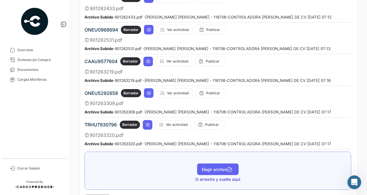
click at [210, 163] on button "Elegir archivo" at bounding box center [218, 169] width 42 height 12
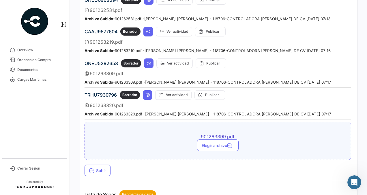
scroll to position [696, 0]
click at [97, 167] on span "Subir" at bounding box center [97, 169] width 17 height 5
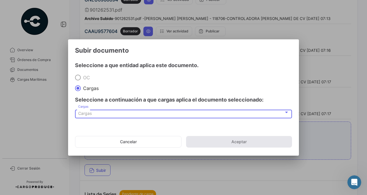
click at [118, 112] on div "Cargas" at bounding box center [181, 113] width 206 height 5
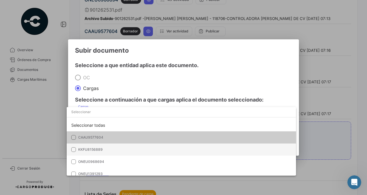
click at [108, 148] on span "KKFU8156889" at bounding box center [118, 149] width 81 height 5
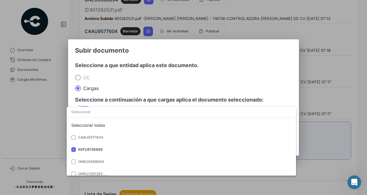
click at [128, 80] on div at bounding box center [183, 97] width 367 height 195
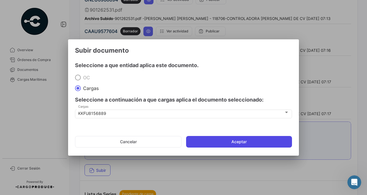
click at [206, 144] on button "Aceptar" at bounding box center [239, 142] width 106 height 12
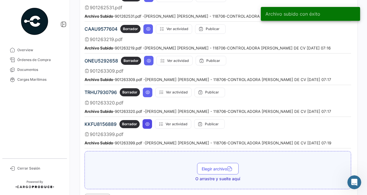
click at [149, 122] on icon at bounding box center [147, 124] width 5 height 5
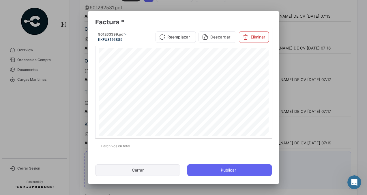
click at [160, 171] on button "Cerrar" at bounding box center [137, 170] width 85 height 12
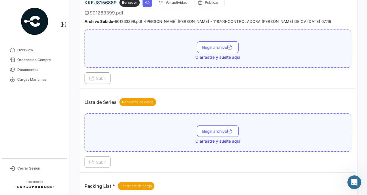
scroll to position [820, 0]
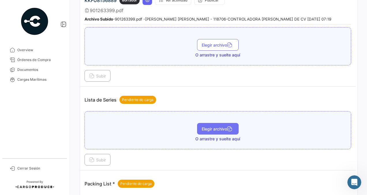
click at [206, 123] on button "Elegir archivo" at bounding box center [218, 129] width 42 height 12
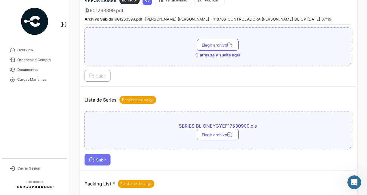
click at [100, 157] on span "Subir" at bounding box center [97, 159] width 17 height 5
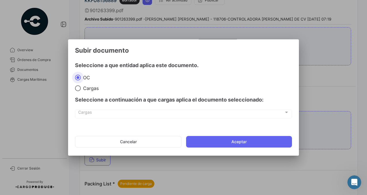
click at [91, 90] on span "Cargas" at bounding box center [90, 88] width 18 height 6
click at [81, 90] on input "Cargas" at bounding box center [78, 88] width 6 height 6
radio input "true"
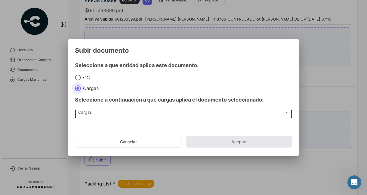
click at [108, 115] on div "Cargas" at bounding box center [181, 113] width 206 height 5
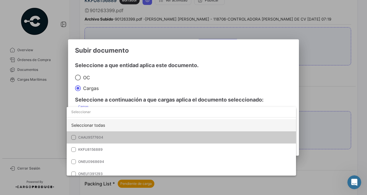
click at [102, 124] on div "Seleccionar todas" at bounding box center [181, 125] width 229 height 12
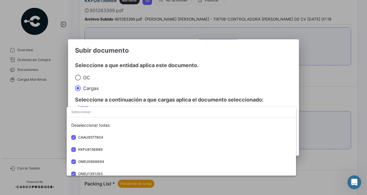
click at [141, 73] on div at bounding box center [183, 97] width 367 height 195
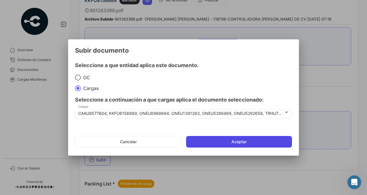
click at [212, 141] on button "Aceptar" at bounding box center [239, 142] width 106 height 12
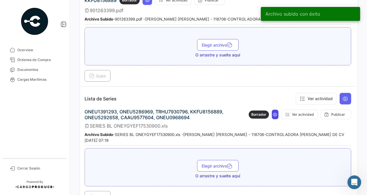
click at [275, 109] on button at bounding box center [275, 114] width 6 height 10
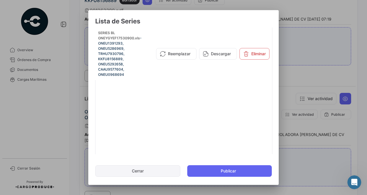
click at [141, 171] on button "Cerrar" at bounding box center [137, 171] width 85 height 12
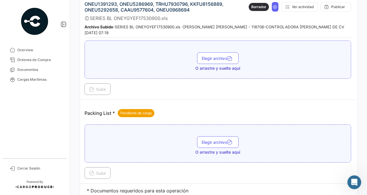
scroll to position [930, 0]
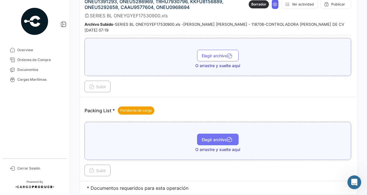
click at [206, 137] on span "Elegir archivo" at bounding box center [218, 139] width 32 height 5
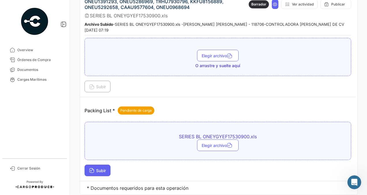
click at [100, 168] on span "Subir" at bounding box center [97, 170] width 17 height 5
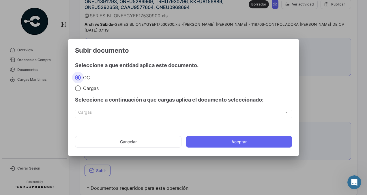
click at [104, 111] on span "Cargas" at bounding box center [181, 113] width 206 height 5
click at [89, 84] on mat-radio-group "OC Cargas" at bounding box center [137, 82] width 124 height 17
click at [79, 86] on span at bounding box center [78, 88] width 6 height 6
click at [79, 86] on input "Cargas" at bounding box center [78, 88] width 6 height 6
radio input "true"
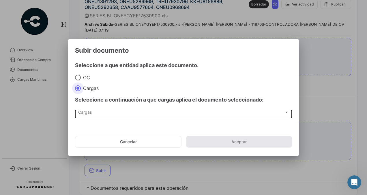
click at [89, 111] on span "Cargas" at bounding box center [181, 113] width 206 height 5
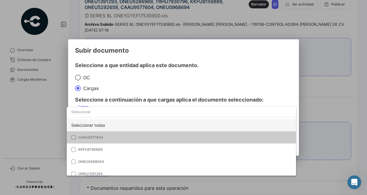
click at [93, 128] on div "Seleccionar todas" at bounding box center [181, 125] width 229 height 12
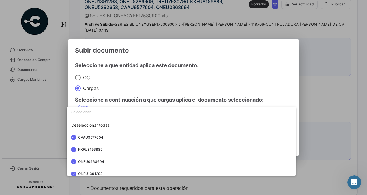
click at [130, 98] on div at bounding box center [183, 97] width 367 height 195
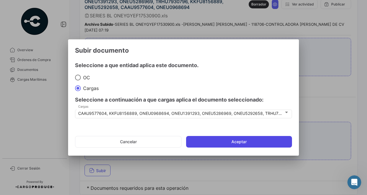
click at [204, 145] on button "Aceptar" at bounding box center [239, 142] width 106 height 12
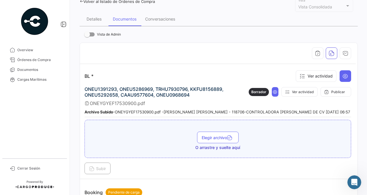
scroll to position [0, 0]
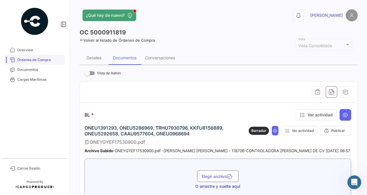
click at [53, 59] on span "Órdenes de Compra" at bounding box center [39, 59] width 45 height 5
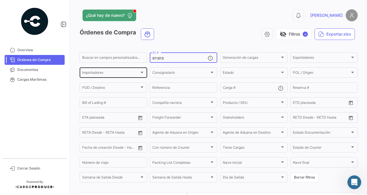
drag, startPoint x: 167, startPoint y: 57, endPoint x: 111, endPoint y: 67, distance: 56.7
click at [0, 0] on div "Buscar en campos personalizados... 911819 OC # Generación de cargas Generación …" at bounding box center [0, 0] width 0 height 0
paste input "911812"
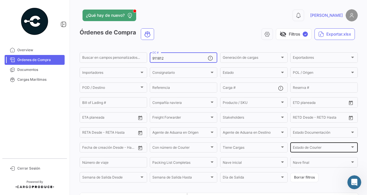
scroll to position [61, 0]
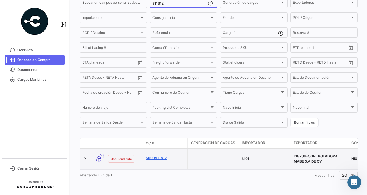
type input "911812"
click at [160, 155] on link "5000911812" at bounding box center [165, 157] width 39 height 5
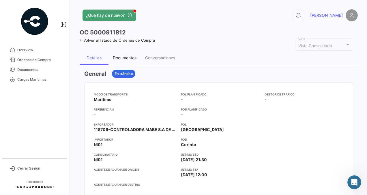
click at [132, 57] on div "Documentos" at bounding box center [125, 57] width 24 height 5
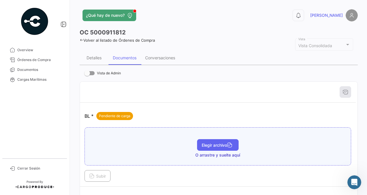
click at [202, 142] on span "Elegir archivo" at bounding box center [218, 144] width 32 height 5
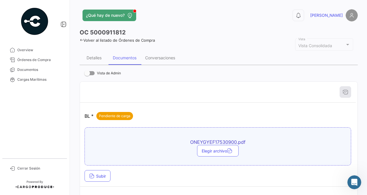
click at [98, 168] on div "ONEYGYEF17530900.pdf Elegir archivo Subir" at bounding box center [218, 154] width 267 height 54
click at [98, 173] on span "Subir" at bounding box center [97, 175] width 17 height 5
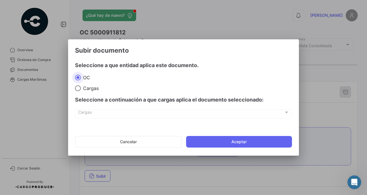
click at [97, 91] on div "Seleccione a continuación a que cargas aplica el documento seleccionado:" at bounding box center [183, 99] width 217 height 17
click at [81, 88] on span at bounding box center [78, 88] width 6 height 6
click at [81, 88] on input "Cargas" at bounding box center [78, 88] width 6 height 6
radio input "true"
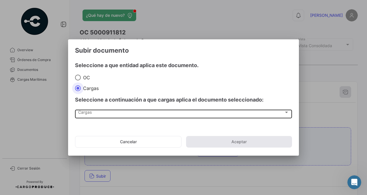
click at [92, 116] on div "Cargas Cargas" at bounding box center [183, 113] width 211 height 10
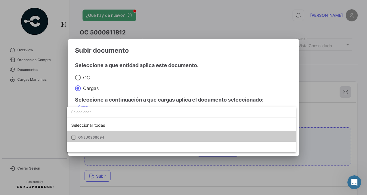
click at [106, 137] on span "ONEU0968694" at bounding box center [118, 137] width 81 height 5
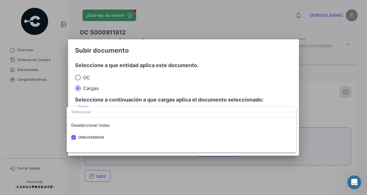
click at [124, 86] on div at bounding box center [183, 97] width 367 height 195
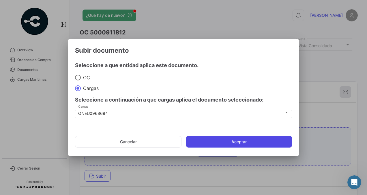
click at [196, 139] on button "Aceptar" at bounding box center [239, 142] width 106 height 12
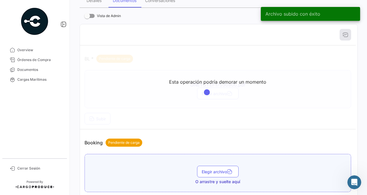
scroll to position [57, 0]
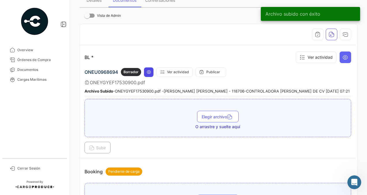
click at [148, 72] on icon at bounding box center [149, 72] width 5 height 5
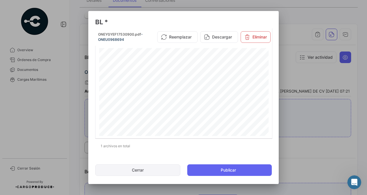
click at [150, 169] on button "Cerrar" at bounding box center [137, 170] width 85 height 12
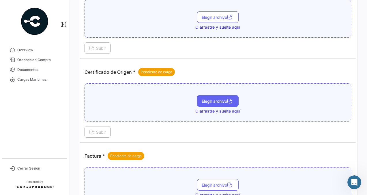
scroll to position [241, 0]
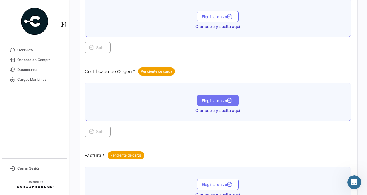
click at [216, 94] on button "Elegir archivo" at bounding box center [218, 100] width 42 height 12
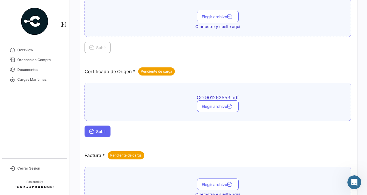
click at [102, 129] on span "Subir" at bounding box center [97, 131] width 17 height 5
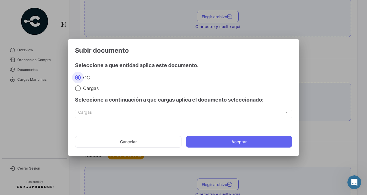
click at [93, 87] on span "Cargas" at bounding box center [90, 88] width 18 height 6
click at [81, 87] on input "Cargas" at bounding box center [78, 88] width 6 height 6
radio input "true"
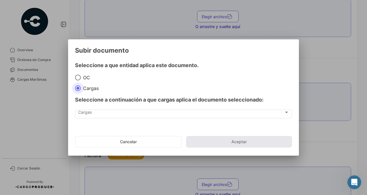
click at [101, 118] on div "Cargas Cargas" at bounding box center [183, 116] width 217 height 14
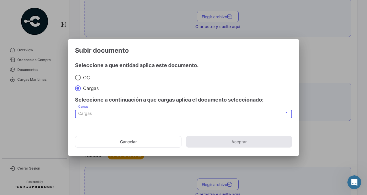
click at [96, 113] on div "Cargas" at bounding box center [181, 113] width 206 height 5
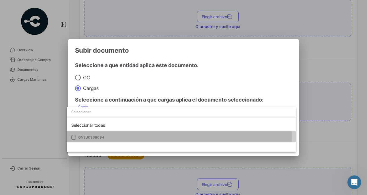
click at [97, 133] on mat-option "ONEU0968694" at bounding box center [181, 137] width 229 height 12
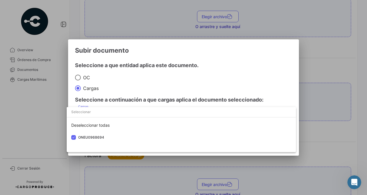
click at [120, 88] on div at bounding box center [183, 97] width 367 height 195
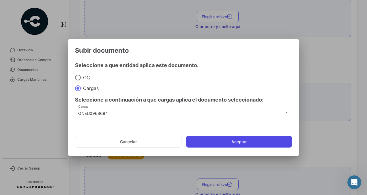
click at [213, 136] on button "Aceptar" at bounding box center [239, 142] width 106 height 12
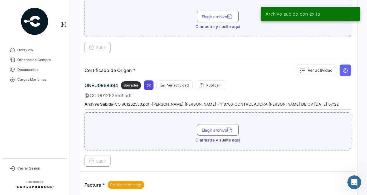
click at [152, 81] on button at bounding box center [149, 85] width 10 height 10
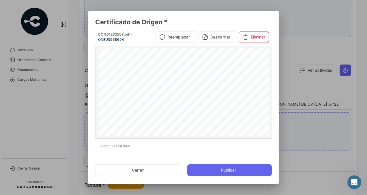
scroll to position [0, 0]
click at [158, 169] on button "Cerrar" at bounding box center [137, 170] width 85 height 12
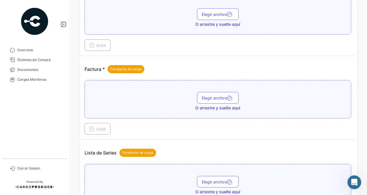
scroll to position [358, 0]
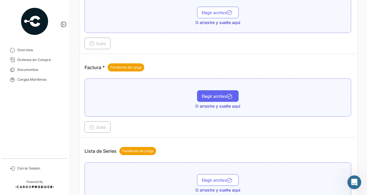
click at [213, 95] on span "Elegir archivo" at bounding box center [218, 96] width 32 height 5
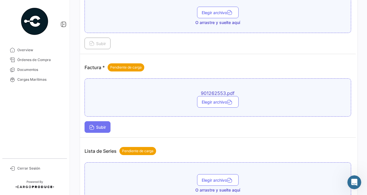
click at [98, 124] on span "Subir" at bounding box center [97, 126] width 17 height 5
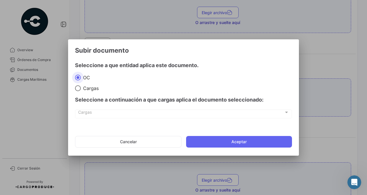
click at [92, 91] on div "Seleccione a continuación a que cargas aplica el documento seleccionado:" at bounding box center [183, 99] width 217 height 17
click at [84, 89] on span "Cargas" at bounding box center [90, 88] width 18 height 6
click at [81, 89] on input "Cargas" at bounding box center [78, 88] width 6 height 6
radio input "true"
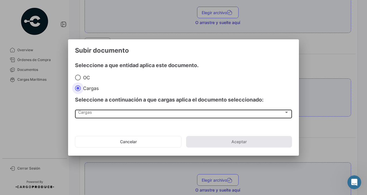
click at [95, 111] on div "Cargas" at bounding box center [181, 113] width 206 height 5
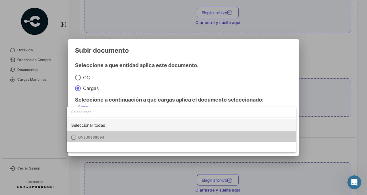
scroll to position [2, 0]
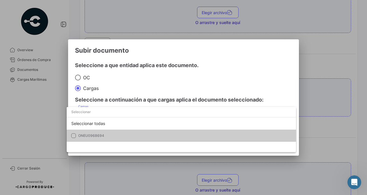
click at [103, 135] on span "ONEU0968694" at bounding box center [91, 135] width 26 height 4
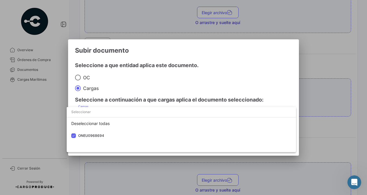
click at [120, 87] on div at bounding box center [183, 97] width 367 height 195
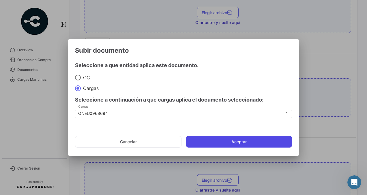
click at [210, 140] on button "Aceptar" at bounding box center [239, 142] width 106 height 12
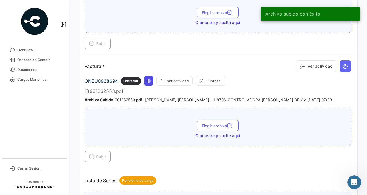
click at [150, 79] on icon at bounding box center [149, 81] width 5 height 5
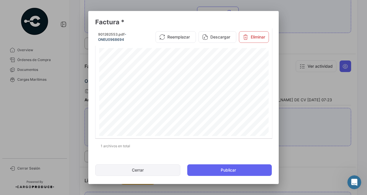
click at [156, 168] on button "Cerrar" at bounding box center [137, 170] width 85 height 12
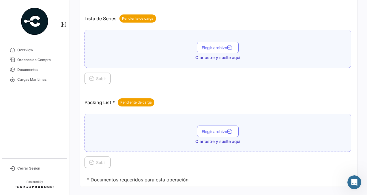
scroll to position [530, 0]
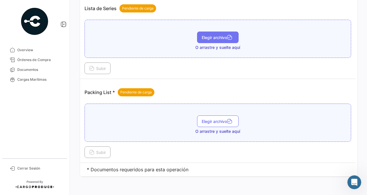
click at [214, 36] on button "Elegir archivo" at bounding box center [218, 37] width 42 height 12
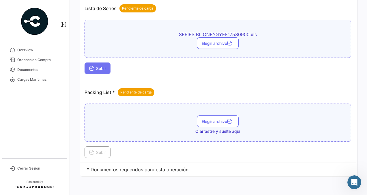
click at [98, 66] on span "Subir" at bounding box center [97, 68] width 17 height 5
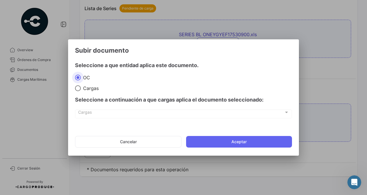
click at [85, 88] on span "Cargas" at bounding box center [90, 88] width 18 height 6
click at [81, 88] on input "Cargas" at bounding box center [78, 88] width 6 height 6
radio input "true"
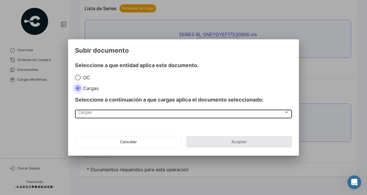
click at [96, 115] on div "Cargas Cargas" at bounding box center [183, 113] width 211 height 10
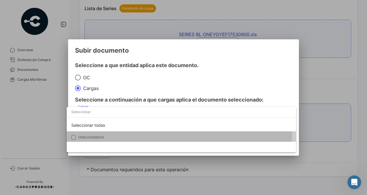
click at [99, 133] on mat-option "ONEU0968694" at bounding box center [181, 137] width 229 height 12
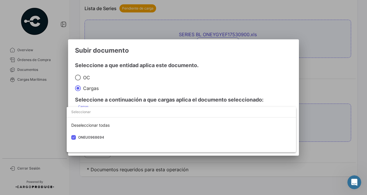
click at [133, 69] on div at bounding box center [183, 97] width 367 height 195
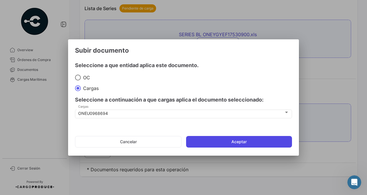
click at [210, 138] on button "Aceptar" at bounding box center [239, 142] width 106 height 12
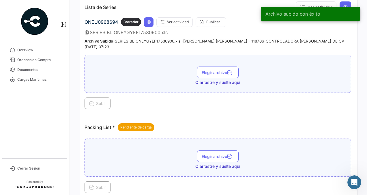
click at [206, 163] on span "O arrastre y suelte aquí" at bounding box center [217, 166] width 45 height 6
click at [202, 154] on span "Elegir archivo" at bounding box center [218, 156] width 32 height 5
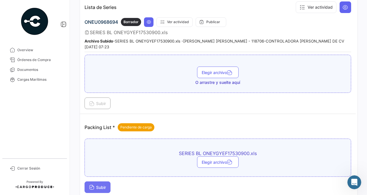
click at [97, 184] on span "Subir" at bounding box center [97, 186] width 17 height 5
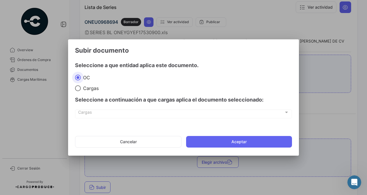
click at [89, 89] on span "Cargas" at bounding box center [90, 88] width 18 height 6
click at [81, 89] on input "Cargas" at bounding box center [78, 88] width 6 height 6
radio input "true"
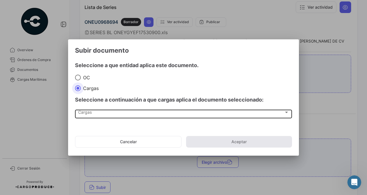
click at [91, 113] on div "Cargas" at bounding box center [181, 113] width 206 height 5
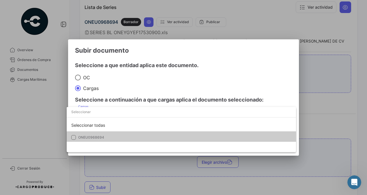
click at [103, 135] on span "ONEU0968694" at bounding box center [91, 137] width 26 height 4
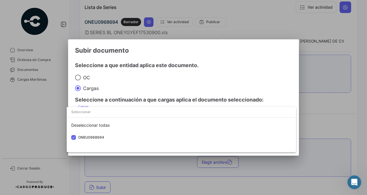
click at [133, 82] on div at bounding box center [183, 97] width 367 height 195
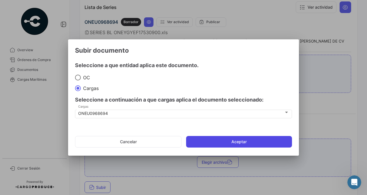
click at [200, 139] on button "Aceptar" at bounding box center [239, 142] width 106 height 12
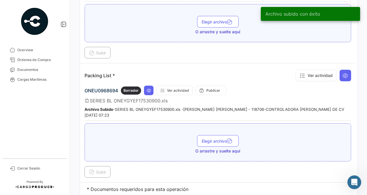
scroll to position [599, 0]
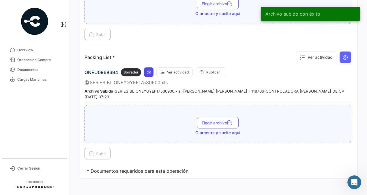
click at [148, 70] on icon at bounding box center [149, 72] width 5 height 5
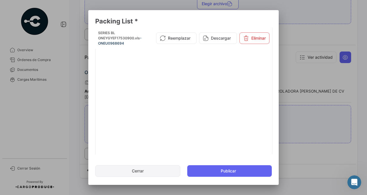
click at [146, 170] on button "Cerrar" at bounding box center [137, 171] width 85 height 12
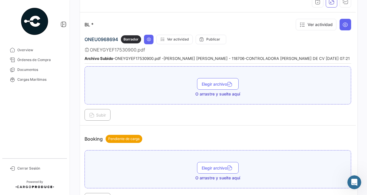
scroll to position [0, 0]
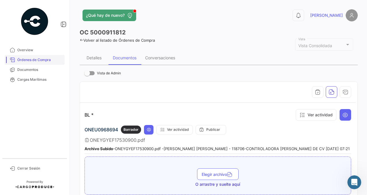
click at [45, 57] on span "Órdenes de Compra" at bounding box center [39, 59] width 45 height 5
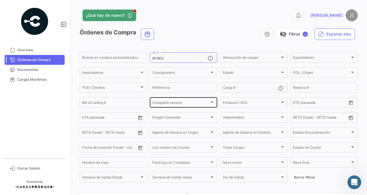
scroll to position [61, 0]
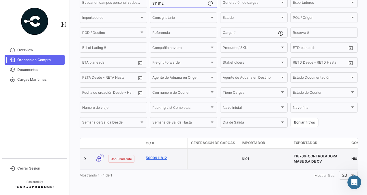
click at [159, 155] on link "5000911812" at bounding box center [165, 157] width 39 height 5
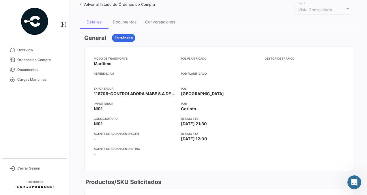
scroll to position [36, 0]
click at [122, 25] on div "Documentos" at bounding box center [125, 21] width 32 height 14
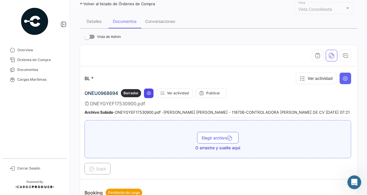
click at [147, 94] on icon at bounding box center [149, 93] width 5 height 5
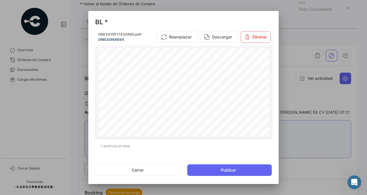
scroll to position [136, 0]
click at [156, 166] on button "Cerrar" at bounding box center [137, 170] width 85 height 12
